Goal: Task Accomplishment & Management: Use online tool/utility

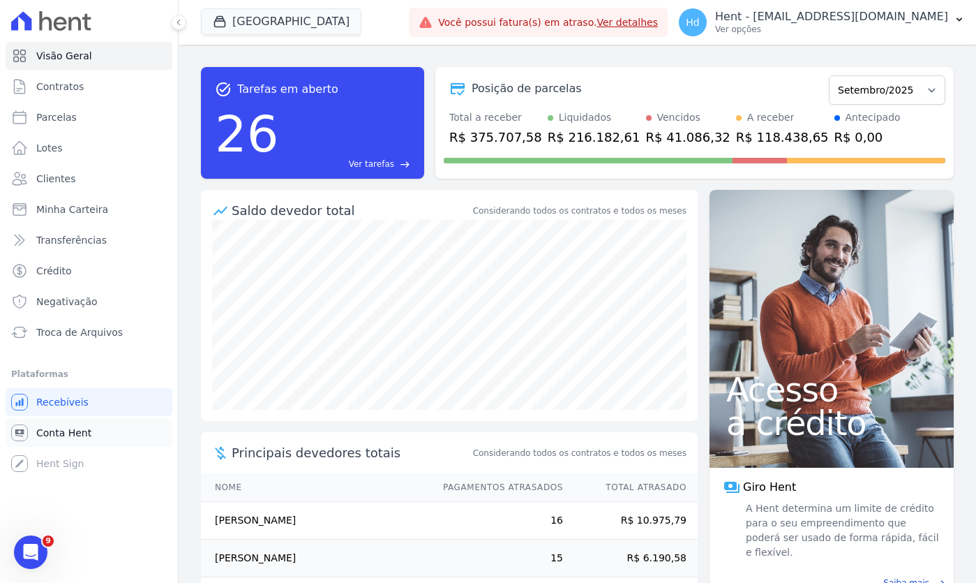
click at [93, 431] on link "Conta Hent" at bounding box center [89, 433] width 167 height 28
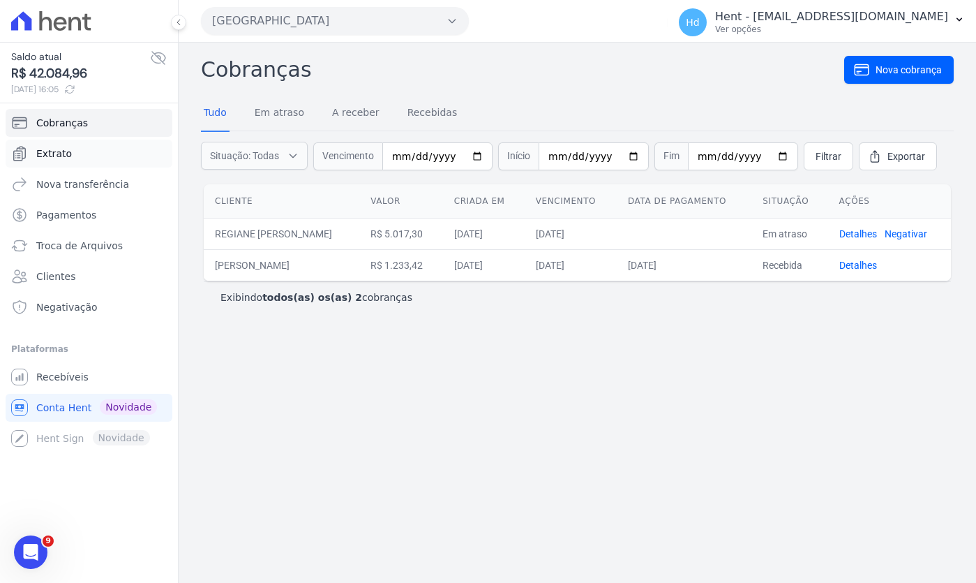
click at [110, 156] on link "Extrato" at bounding box center [89, 154] width 167 height 28
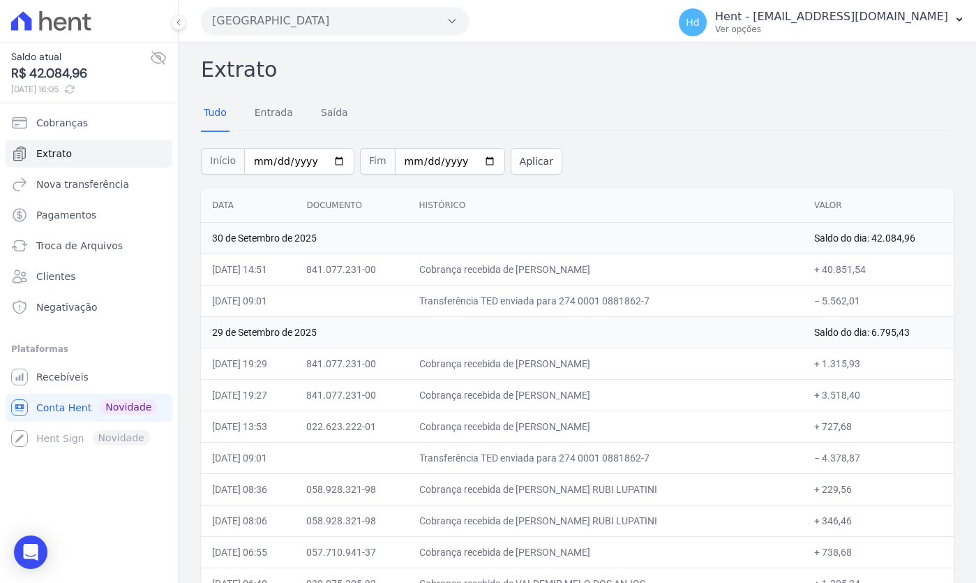
click at [840, 269] on td "+ 40.851,54" at bounding box center [878, 268] width 151 height 31
copy td "40.851,54"
click at [79, 121] on span "Cobranças" at bounding box center [62, 123] width 52 height 14
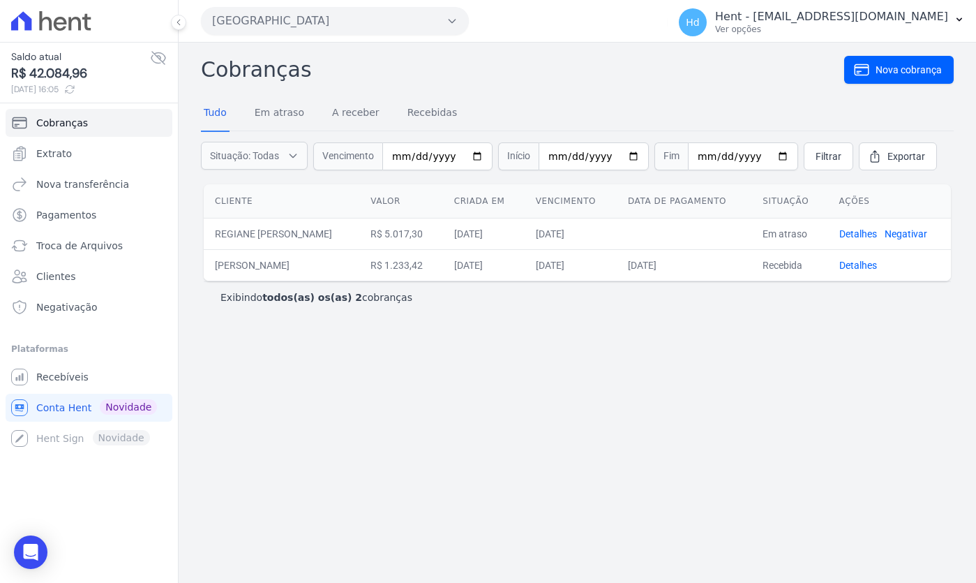
click at [442, 269] on td "R$ 1.233,42" at bounding box center [400, 264] width 83 height 31
copy td "1.233,42"
click at [859, 267] on link "Detalhes" at bounding box center [859, 265] width 38 height 11
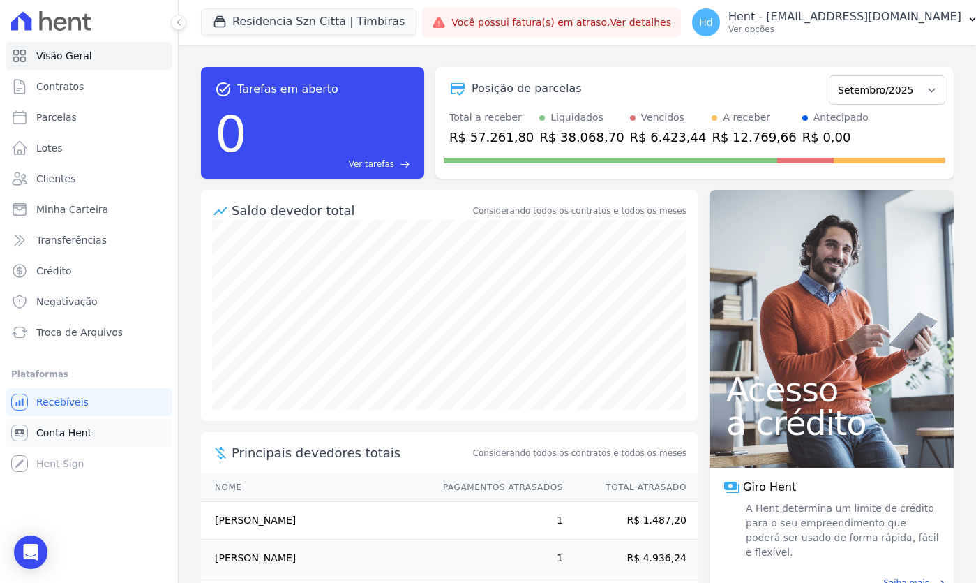
click at [66, 431] on span "Conta Hent" at bounding box center [63, 433] width 55 height 14
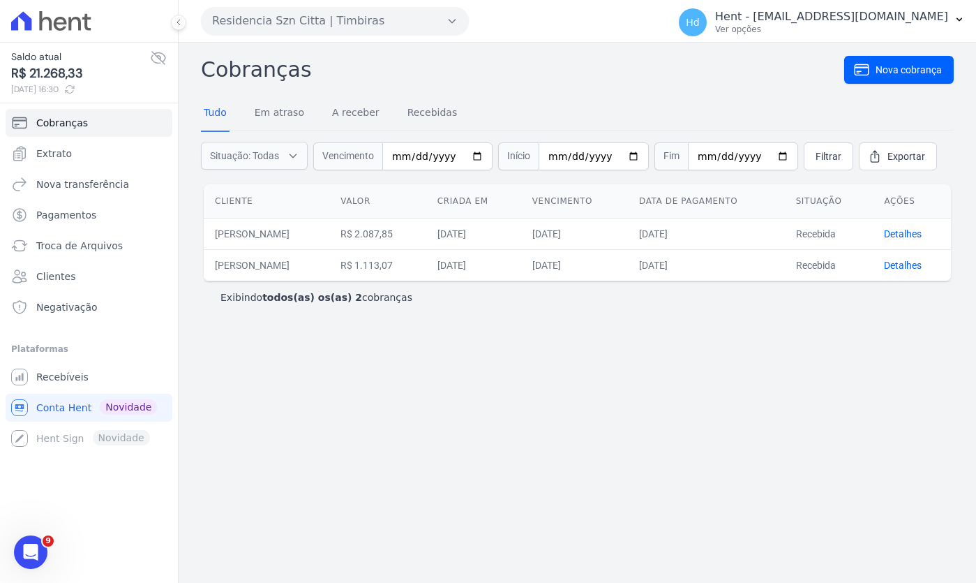
click at [418, 236] on td "R$ 2.087,85" at bounding box center [377, 233] width 97 height 31
click at [421, 262] on td "R$ 1.113,07" at bounding box center [377, 264] width 97 height 31
click at [135, 155] on link "Extrato" at bounding box center [89, 154] width 167 height 28
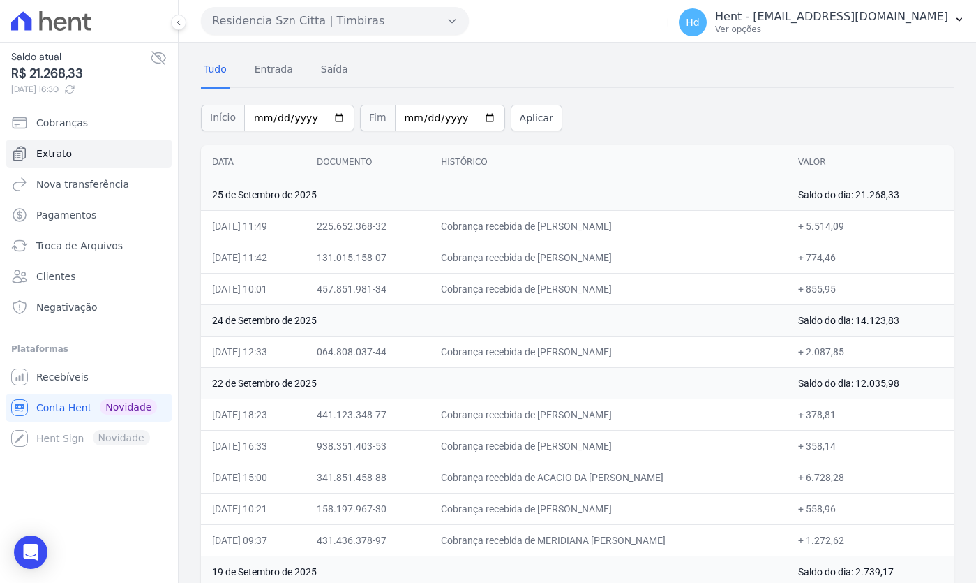
scroll to position [45, 0]
click at [504, 226] on td "Cobrança recebida de MARIA ROSA CASTRO CHIPANA" at bounding box center [608, 224] width 357 height 31
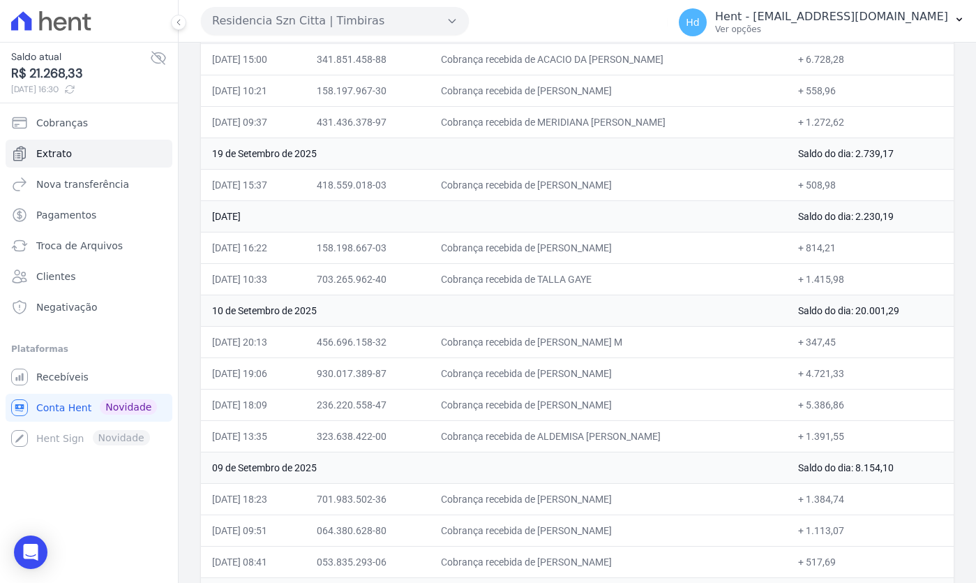
scroll to position [451, 0]
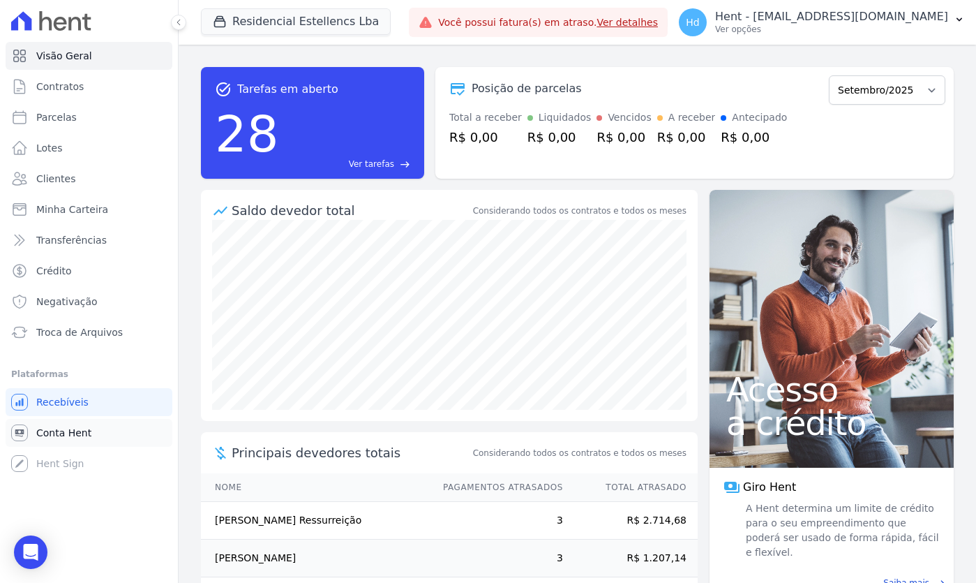
click at [82, 429] on span "Conta Hent" at bounding box center [63, 433] width 55 height 14
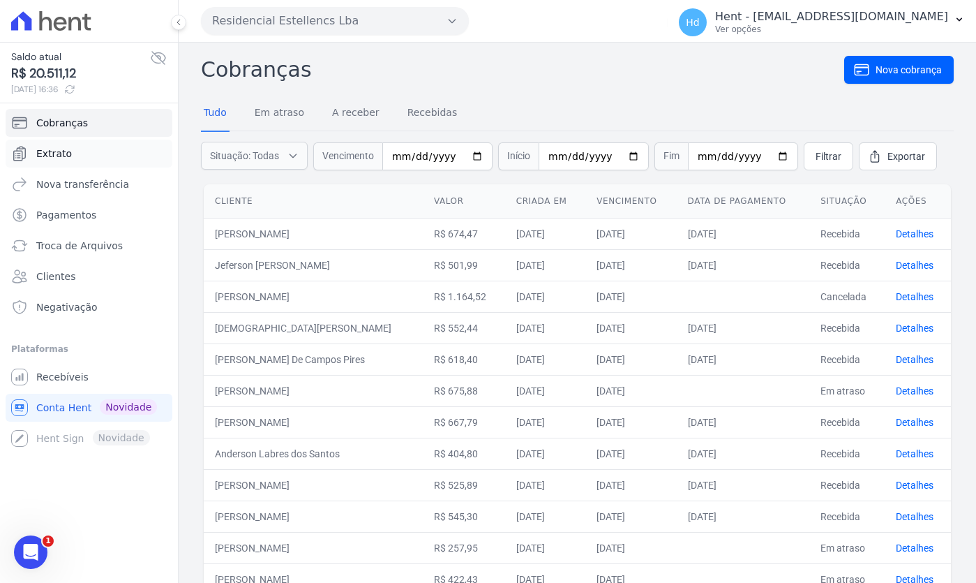
click at [100, 151] on link "Extrato" at bounding box center [89, 154] width 167 height 28
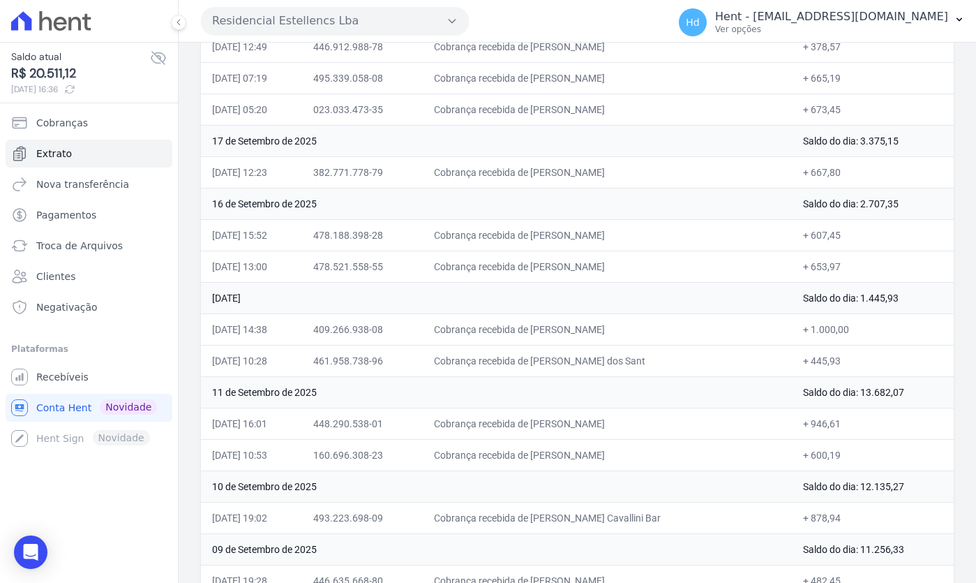
scroll to position [1296, 0]
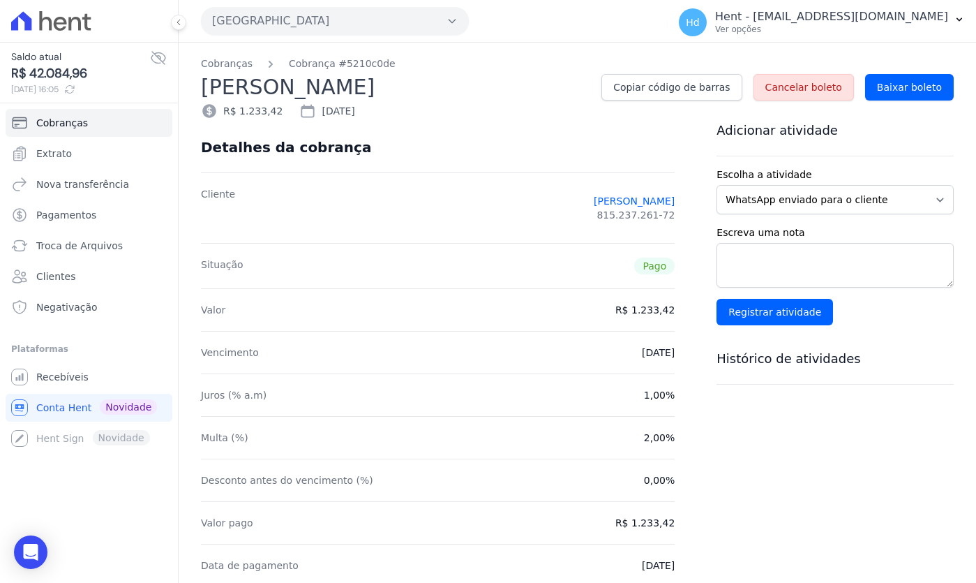
click at [83, 371] on span "Recebíveis" at bounding box center [62, 377] width 52 height 14
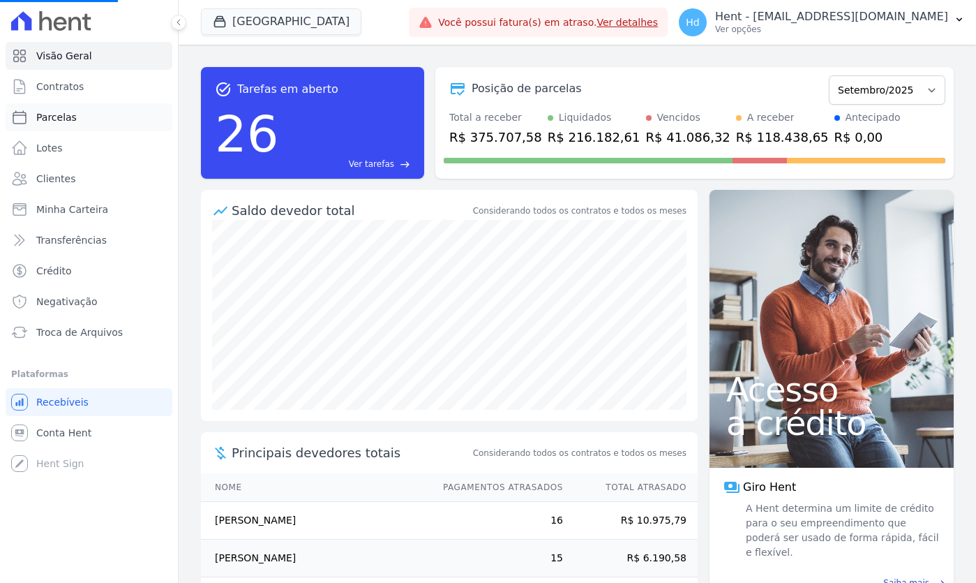
click at [67, 114] on span "Parcelas" at bounding box center [56, 117] width 40 height 14
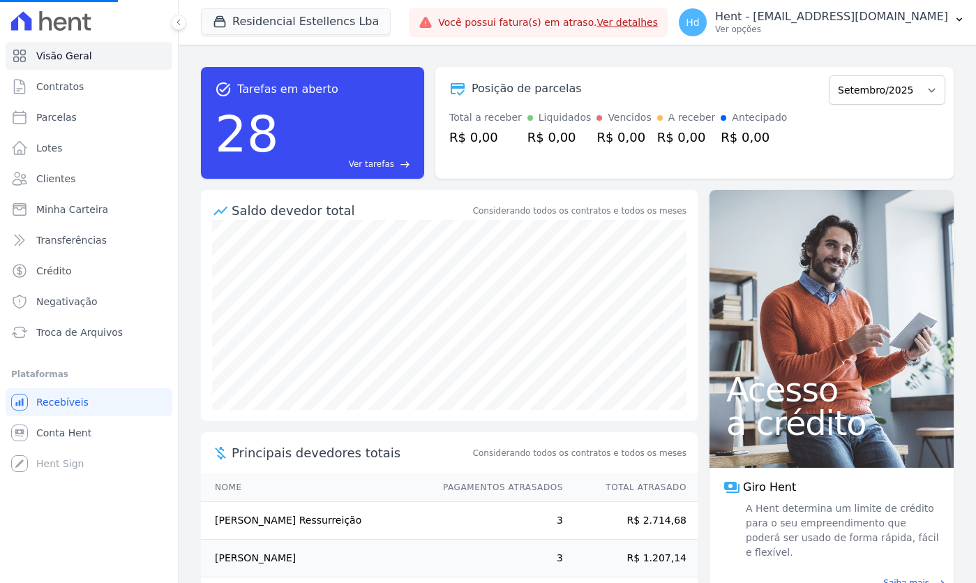
select select
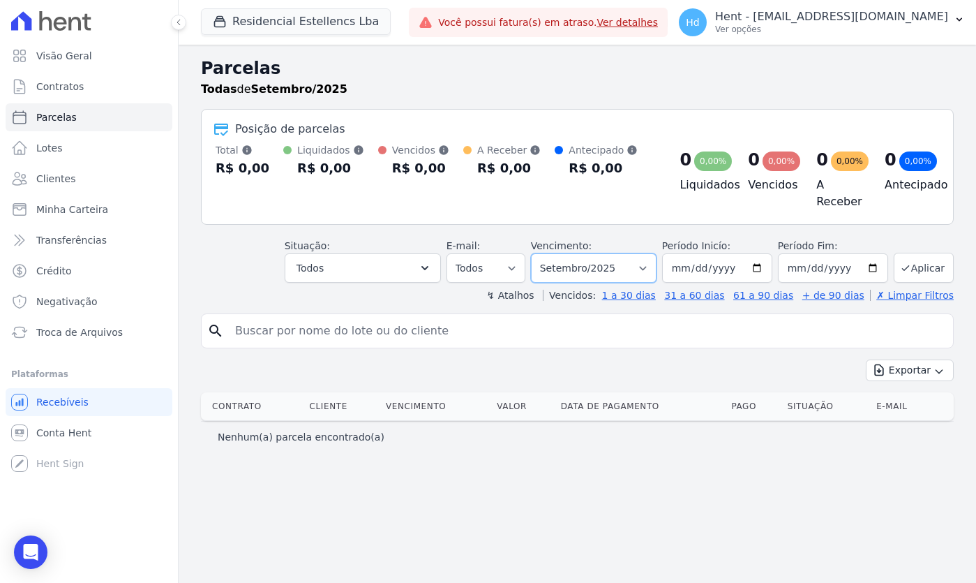
click at [609, 274] on select "Filtrar por período ──────── Todos os meses Março/2018 Abril/2018 Maio/2018 Jun…" at bounding box center [594, 267] width 126 height 29
select select "all"
click at [545, 253] on select "Filtrar por período ──────── Todos os meses Março/2018 Abril/2018 Maio/2018 Jun…" at bounding box center [594, 267] width 126 height 29
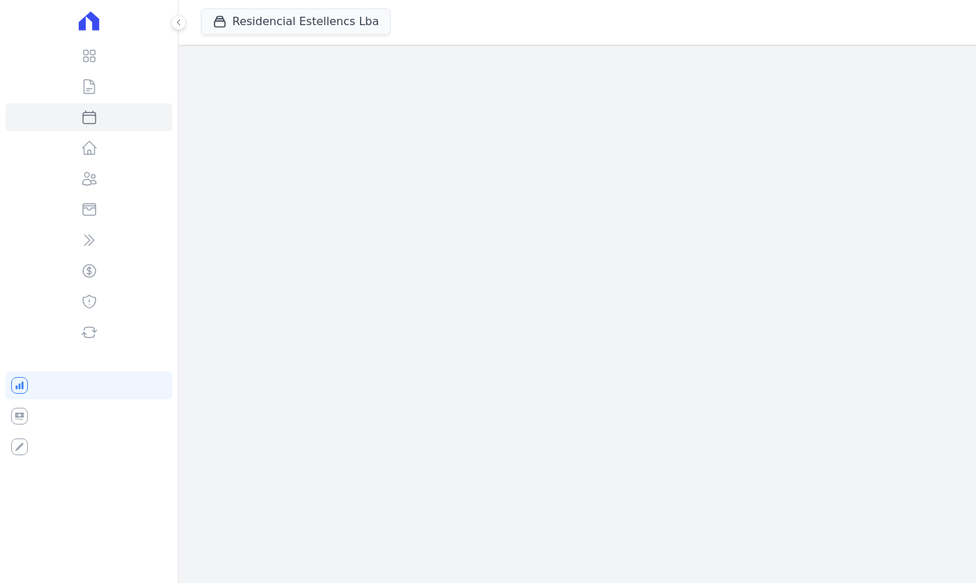
select select
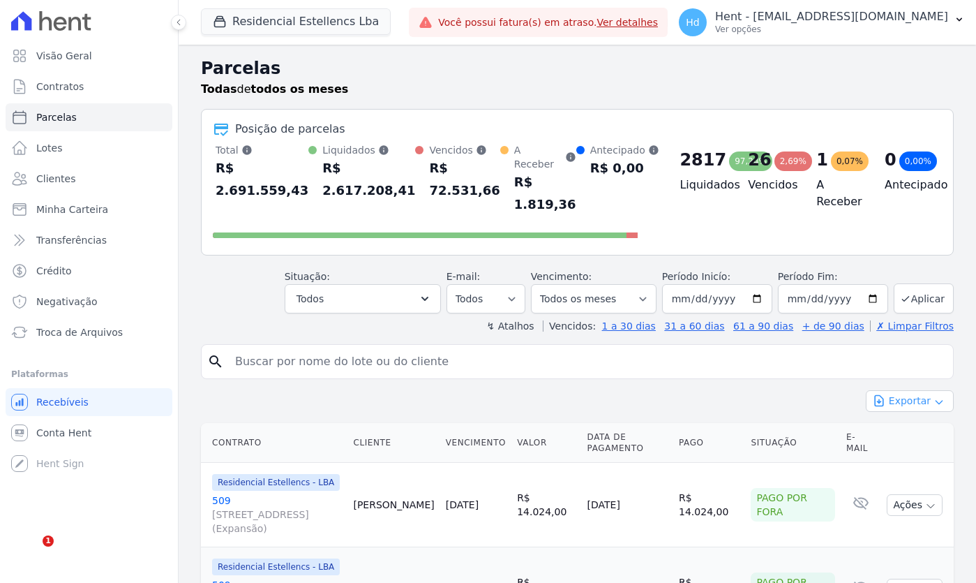
click at [921, 395] on button "Exportar" at bounding box center [910, 401] width 88 height 22
click at [921, 437] on span "Exportar PDF" at bounding box center [908, 434] width 73 height 14
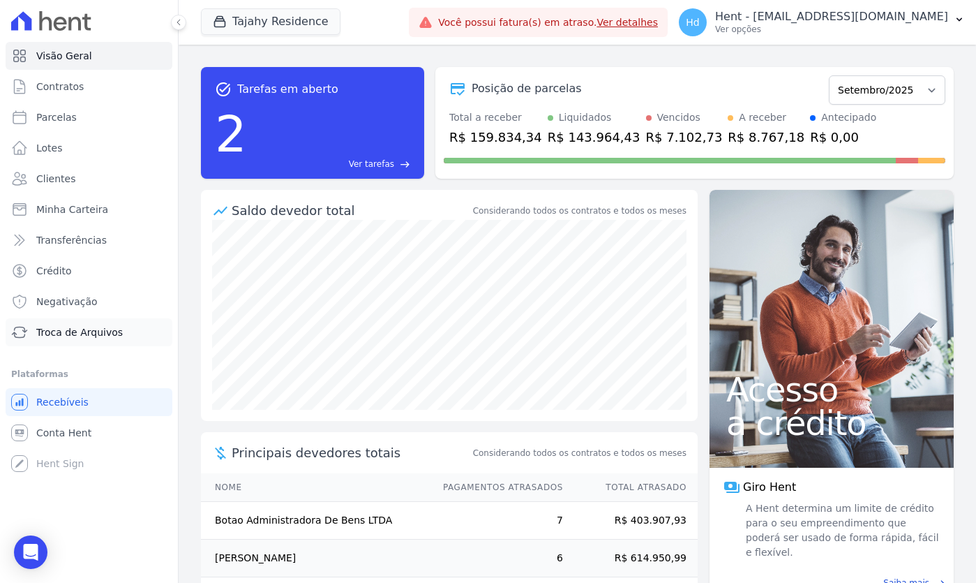
click at [107, 338] on span "Troca de Arquivos" at bounding box center [79, 332] width 87 height 14
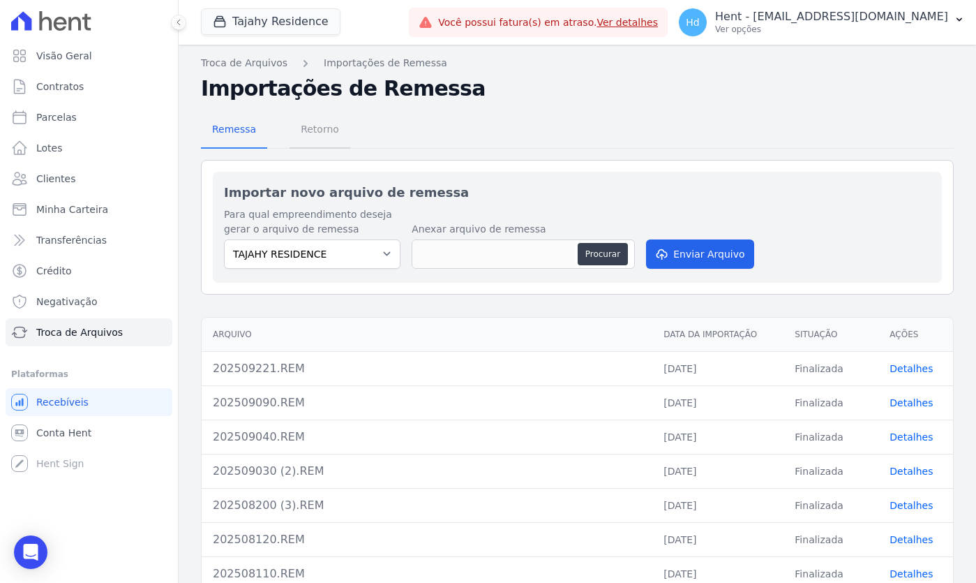
click at [317, 142] on span "Retorno" at bounding box center [319, 129] width 55 height 28
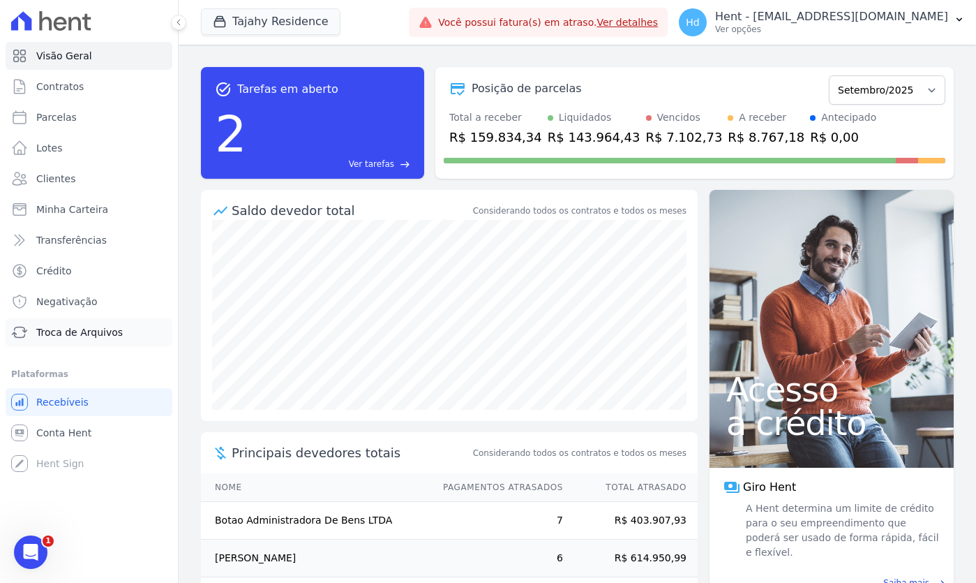
click at [95, 330] on span "Troca de Arquivos" at bounding box center [79, 332] width 87 height 14
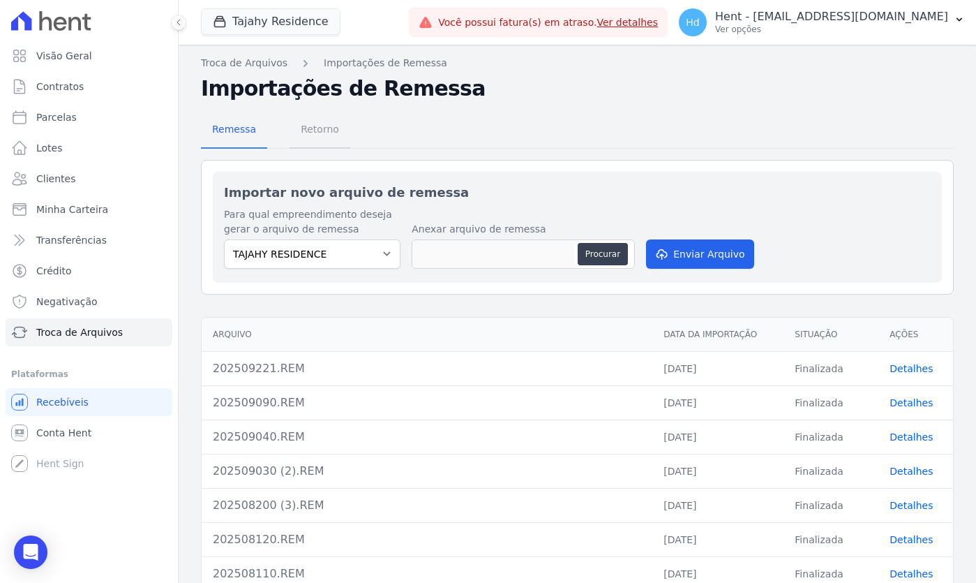
click at [322, 126] on span "Retorno" at bounding box center [319, 129] width 55 height 28
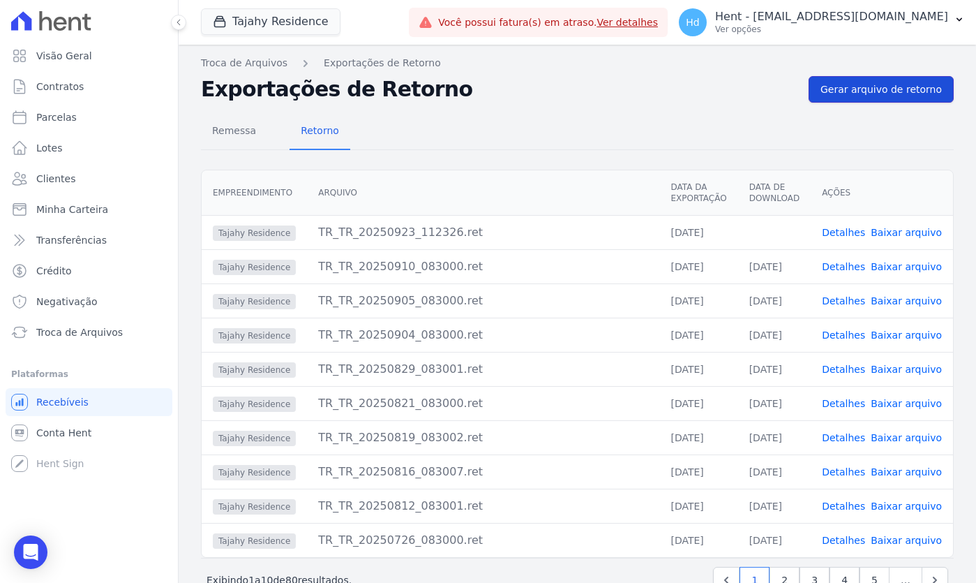
click at [877, 91] on span "Gerar arquivo de retorno" at bounding box center [881, 89] width 121 height 14
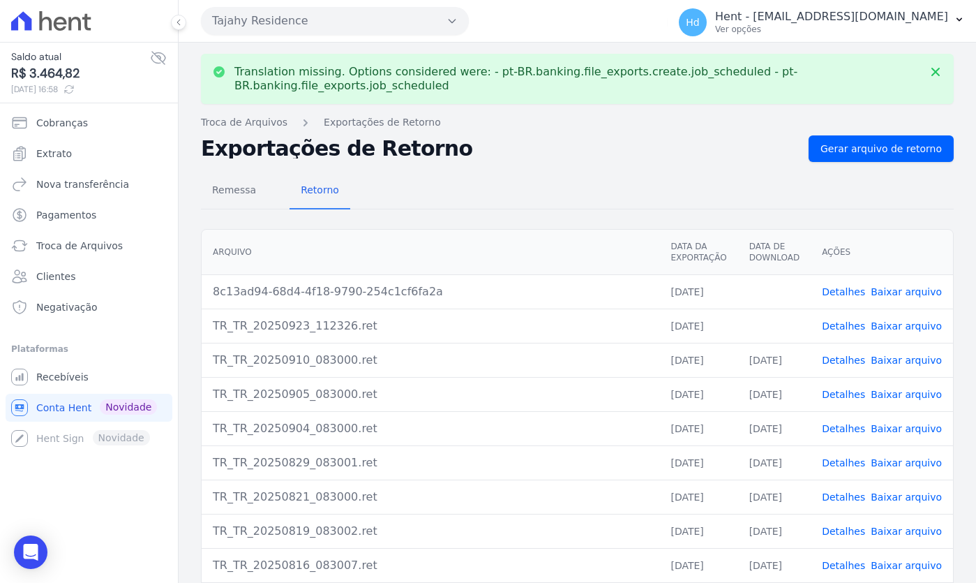
click at [855, 292] on link "Detalhes" at bounding box center [843, 291] width 43 height 11
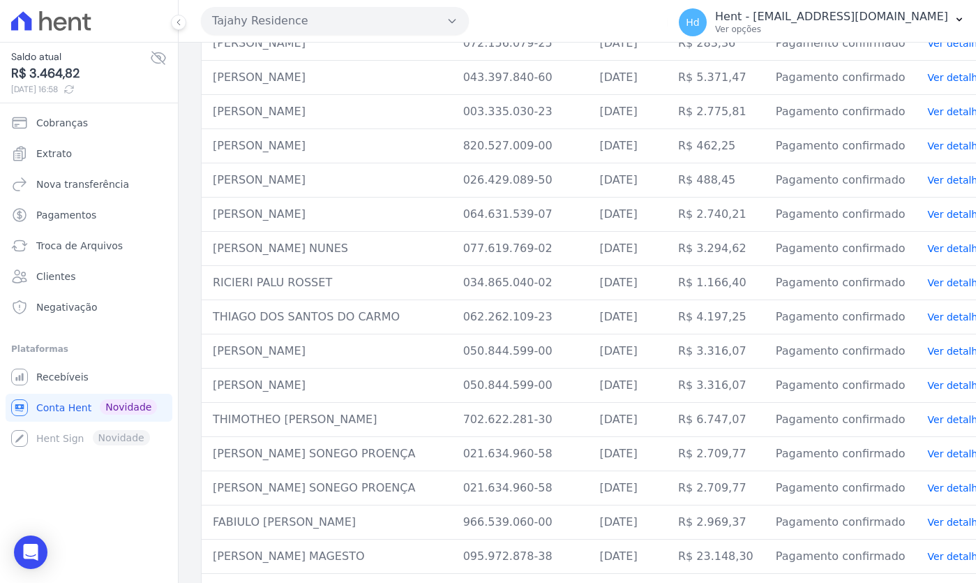
scroll to position [2358, 0]
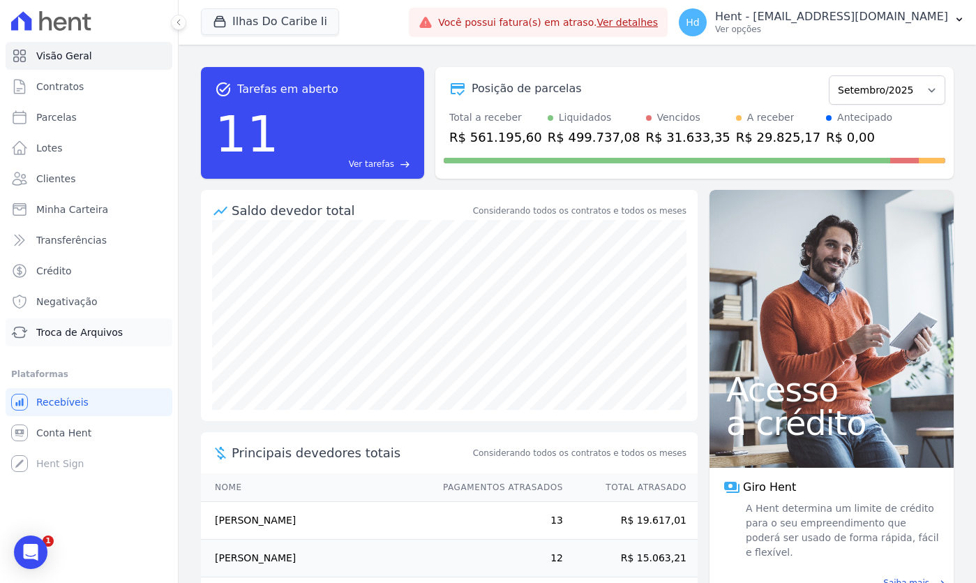
click at [98, 336] on span "Troca de Arquivos" at bounding box center [79, 332] width 87 height 14
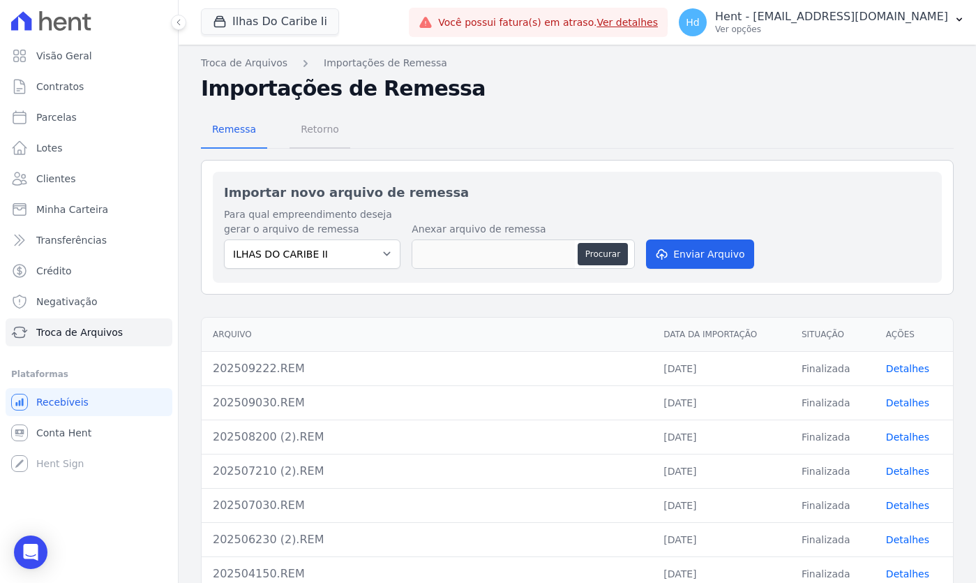
click at [323, 117] on span "Retorno" at bounding box center [319, 129] width 55 height 28
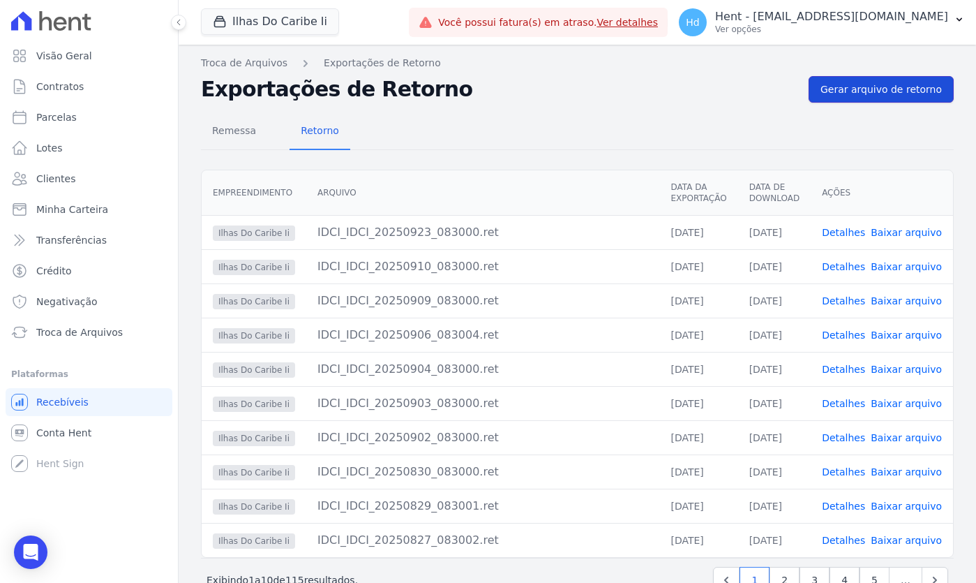
click at [919, 88] on span "Gerar arquivo de retorno" at bounding box center [881, 89] width 121 height 14
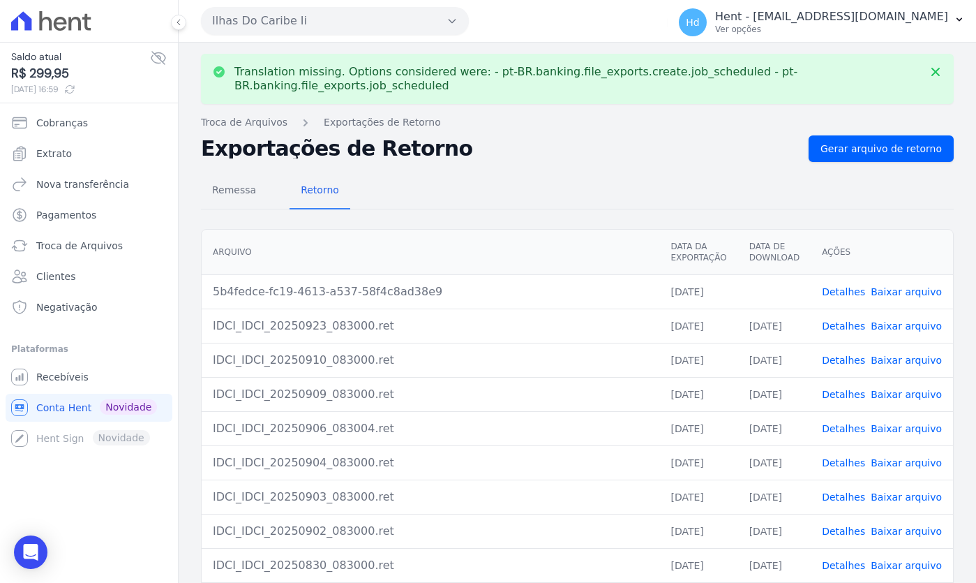
click at [853, 292] on link "Detalhes" at bounding box center [843, 291] width 43 height 11
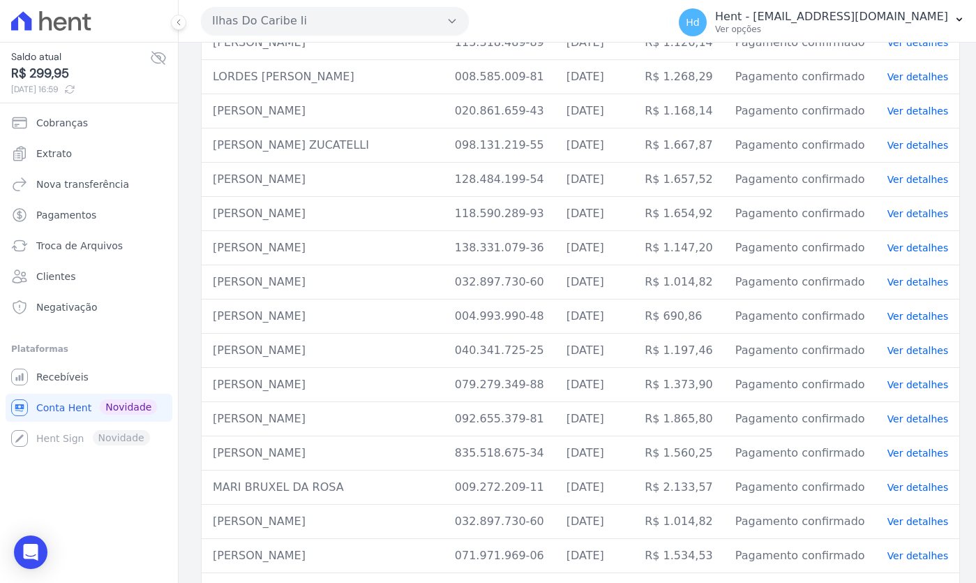
scroll to position [628, 0]
